Goal: Transaction & Acquisition: Subscribe to service/newsletter

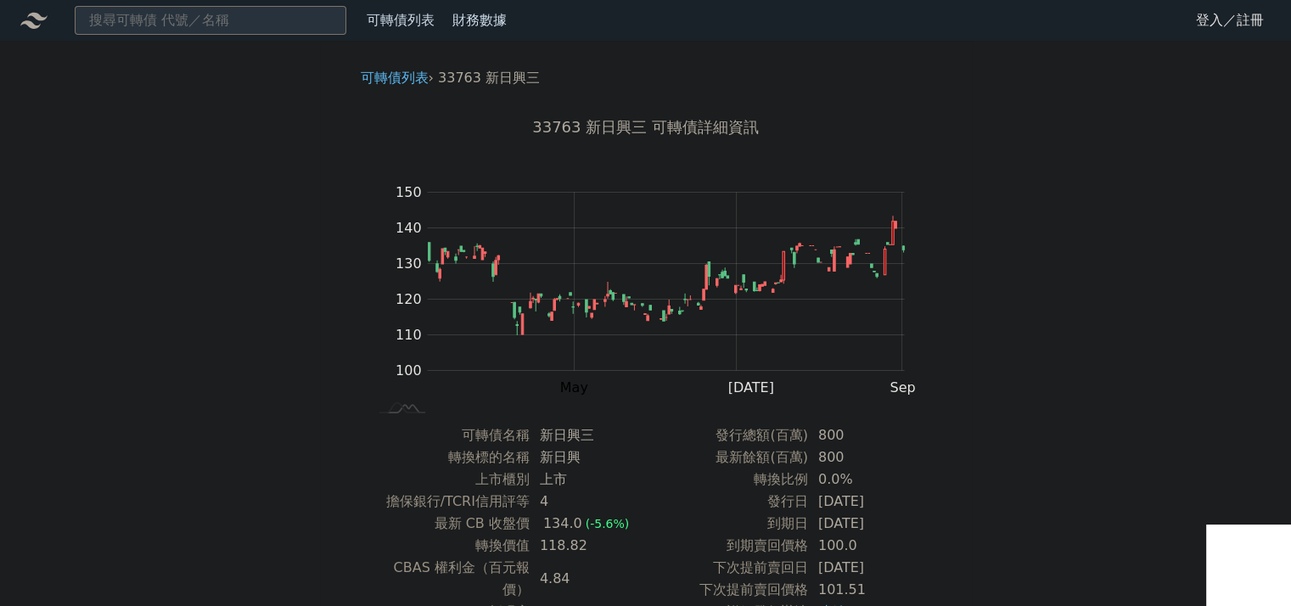
click at [1206, 25] on link "登入／註冊" at bounding box center [1229, 20] width 95 height 27
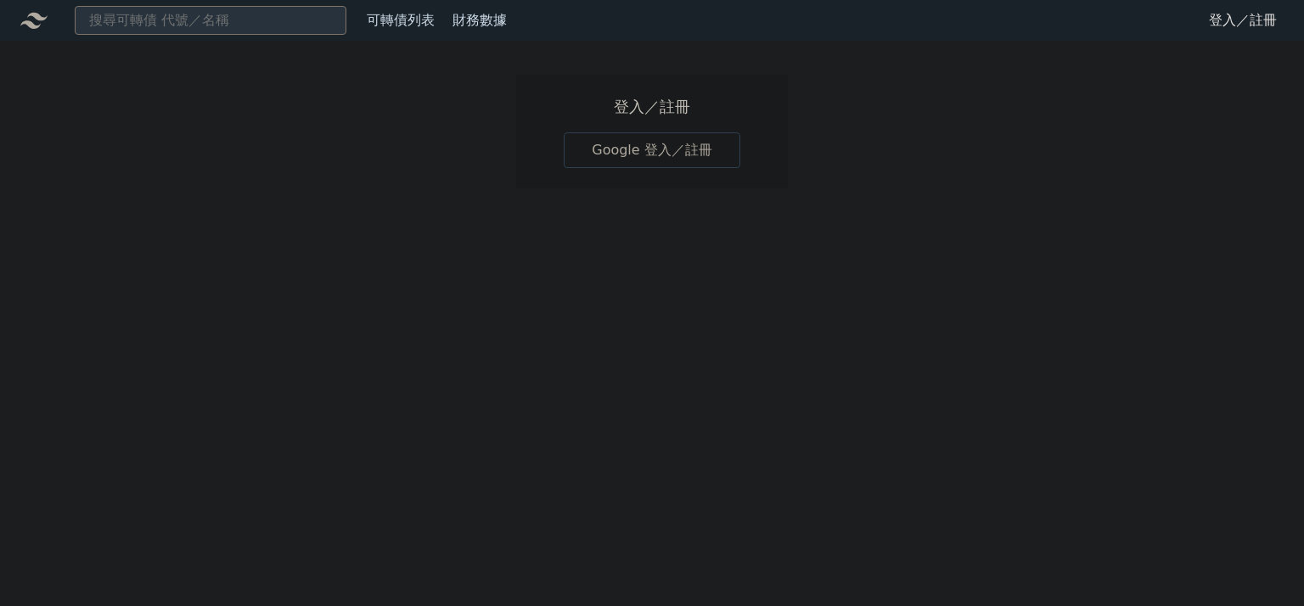
drag, startPoint x: 606, startPoint y: 159, endPoint x: 661, endPoint y: 76, distance: 99.1
click at [608, 159] on link "Google 登入／註冊" at bounding box center [652, 150] width 177 height 36
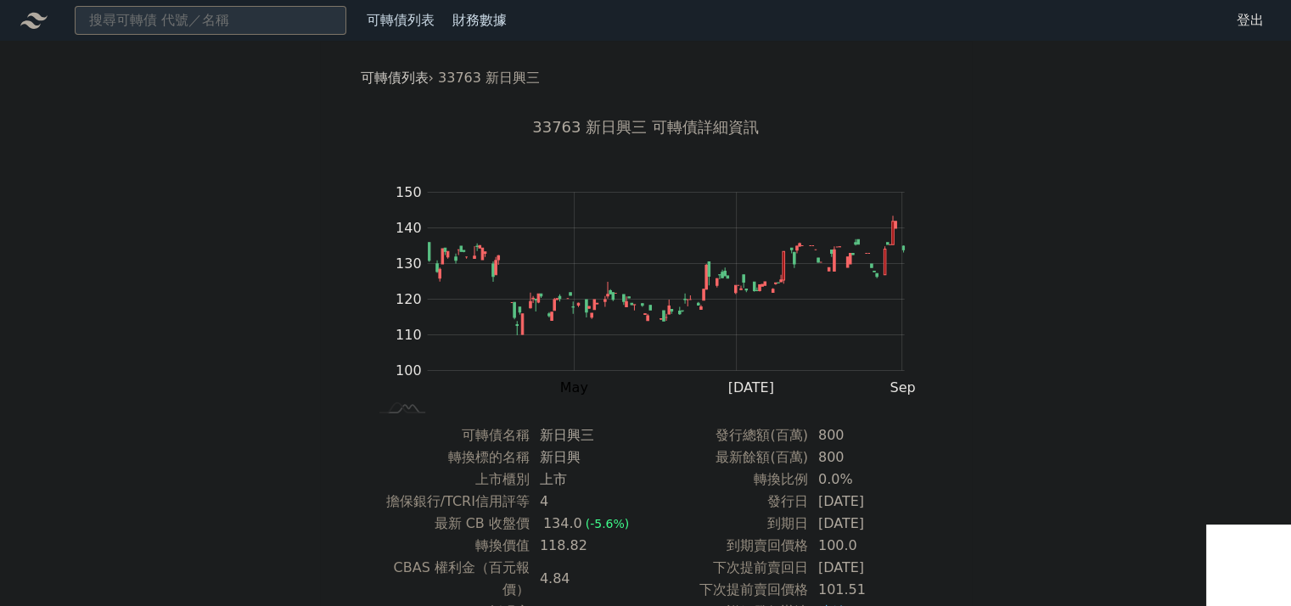
click at [378, 81] on link "可轉債列表" at bounding box center [395, 78] width 68 height 16
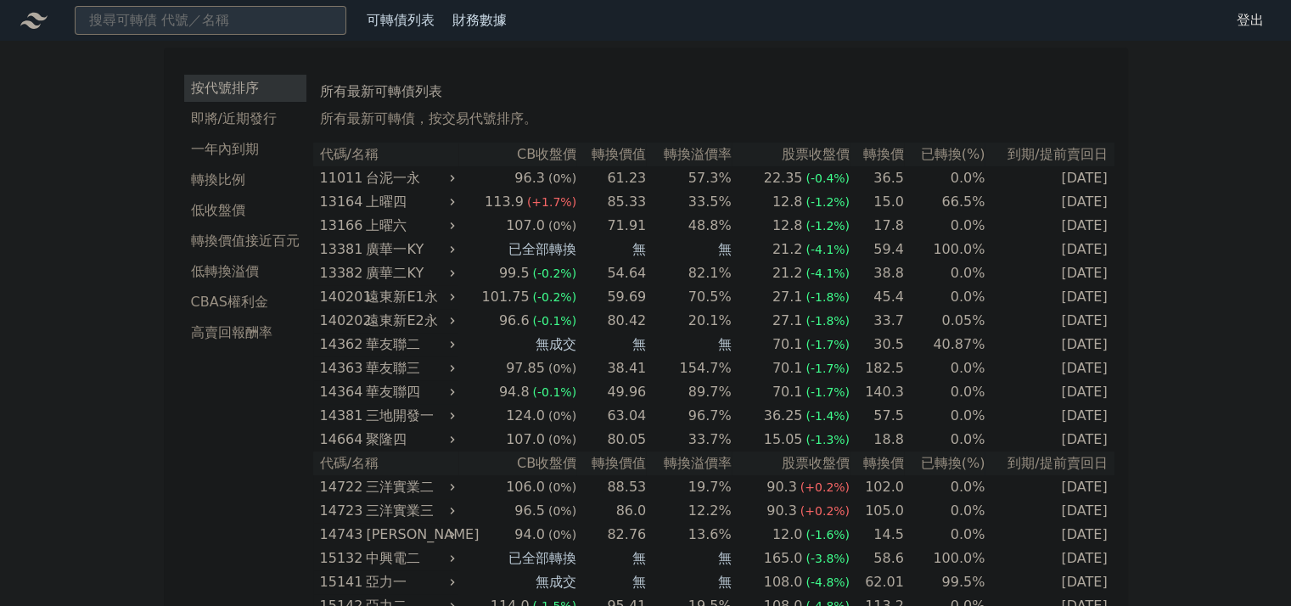
click at [480, 20] on link "財務數據" at bounding box center [479, 20] width 54 height 16
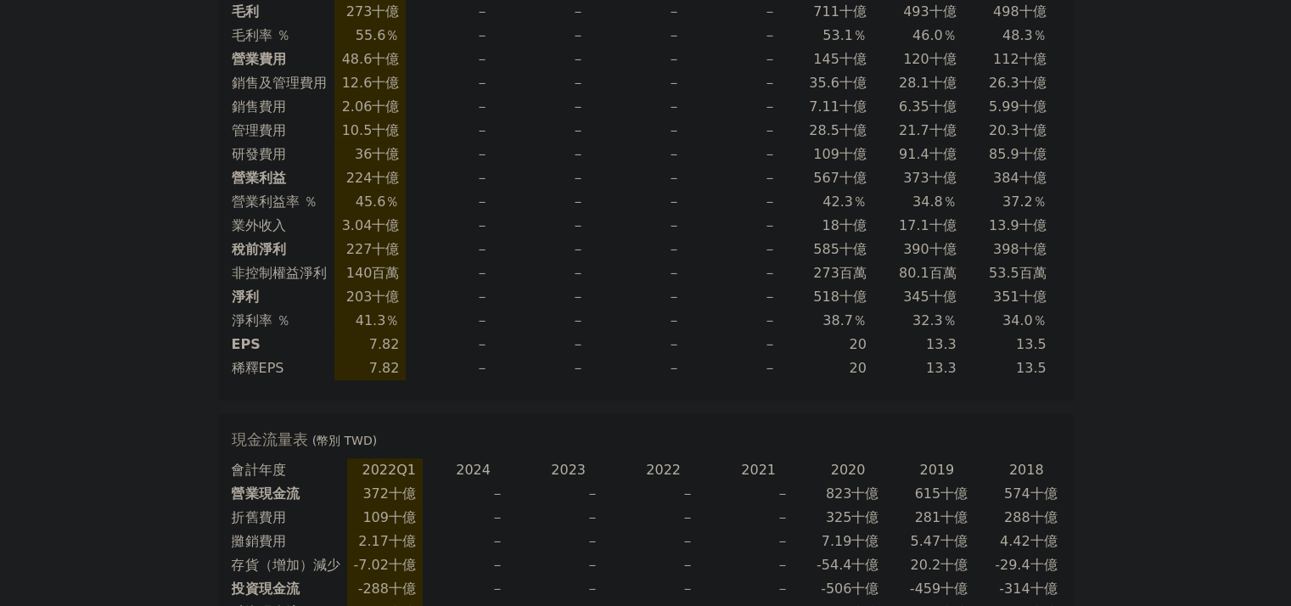
scroll to position [173, 0]
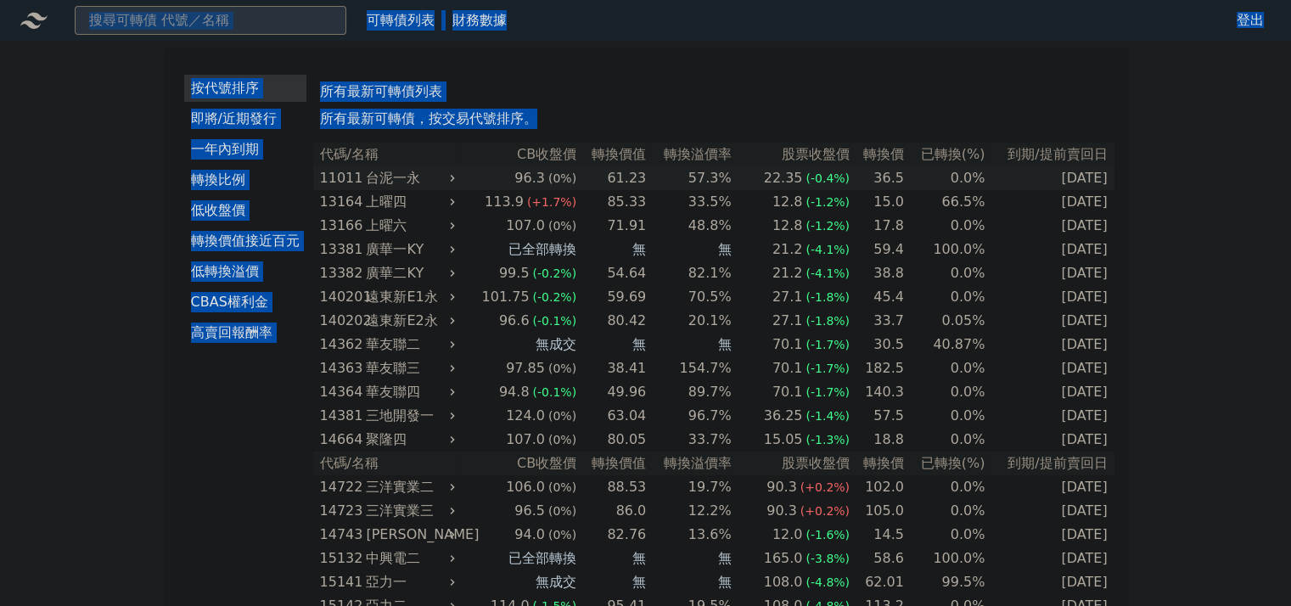
copy div "可轉債列表 財務數據 可轉債列表 財務數據 登出 登出 按代號排序 即將/近期發行 一年內到期 轉換比例 低收盤價 轉換價值接近百元 低轉換溢價 CBAS權利…"
